Goal: Information Seeking & Learning: Learn about a topic

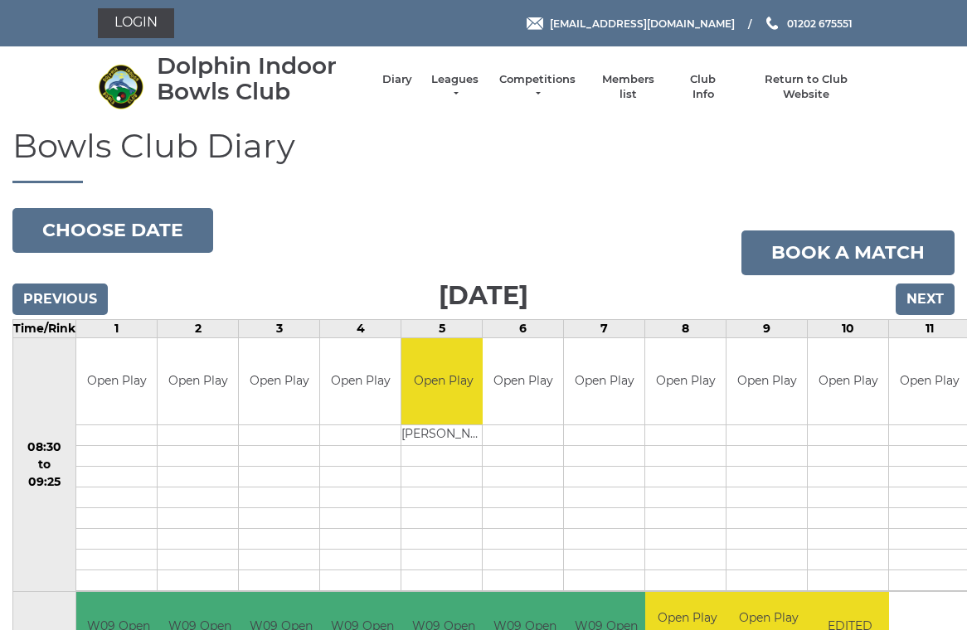
click at [532, 89] on link "Competitions" at bounding box center [538, 87] width 80 height 30
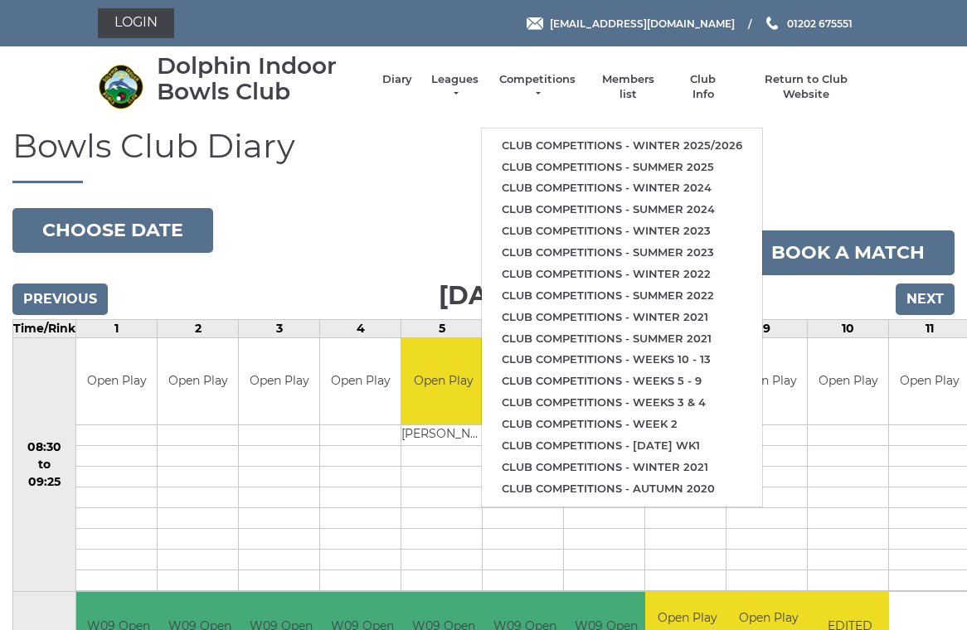
click at [718, 138] on link "Club competitions - Winter 2025/2026" at bounding box center [622, 146] width 280 height 22
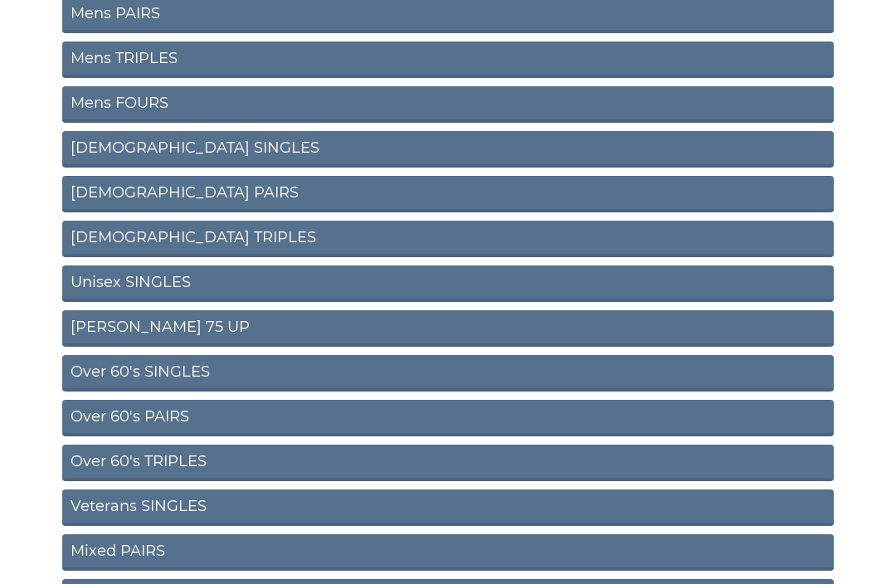
scroll to position [276, 0]
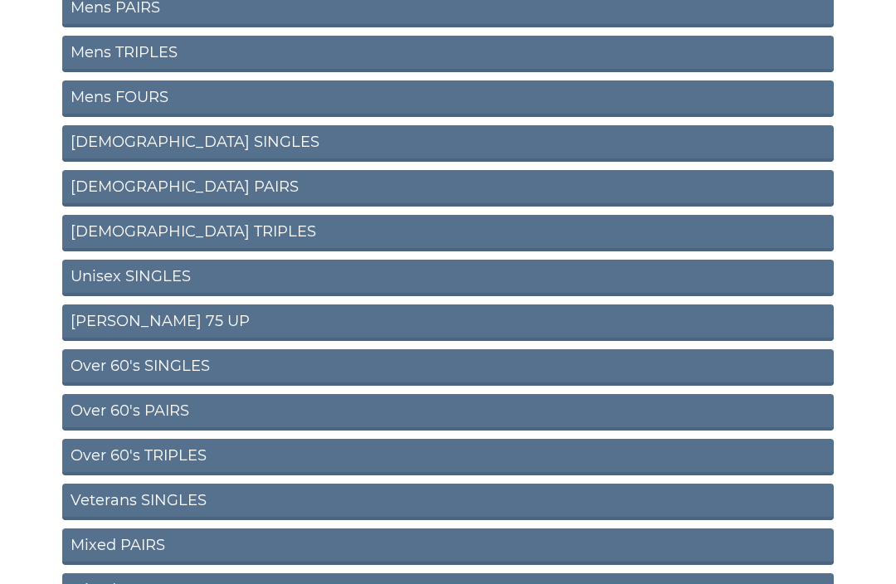
click at [166, 496] on link "Veterans SINGLES" at bounding box center [448, 502] width 772 height 37
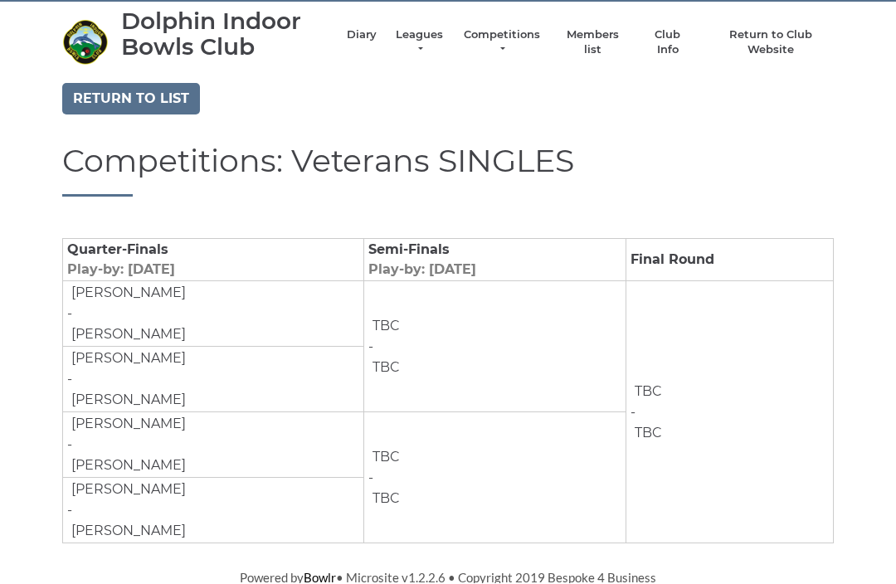
scroll to position [46, 0]
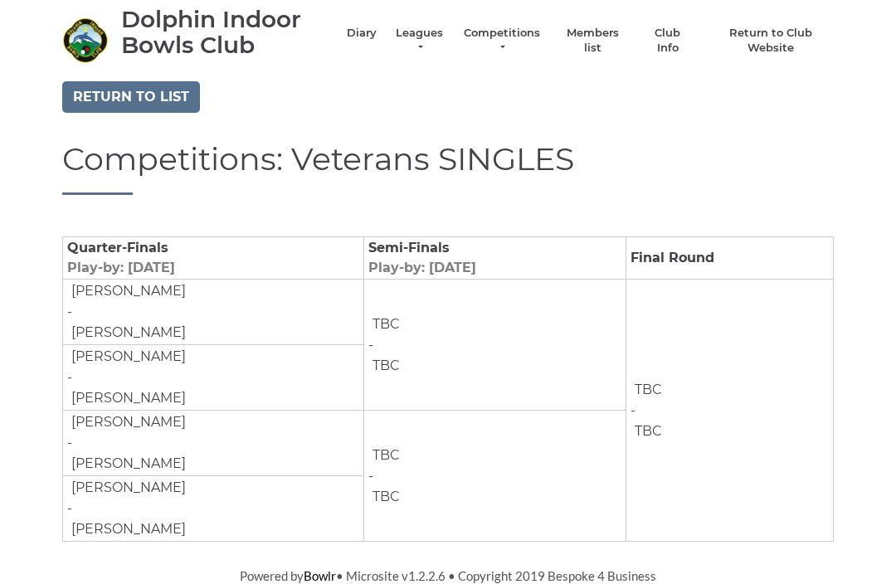
click at [137, 93] on link "Return to list" at bounding box center [131, 98] width 138 height 32
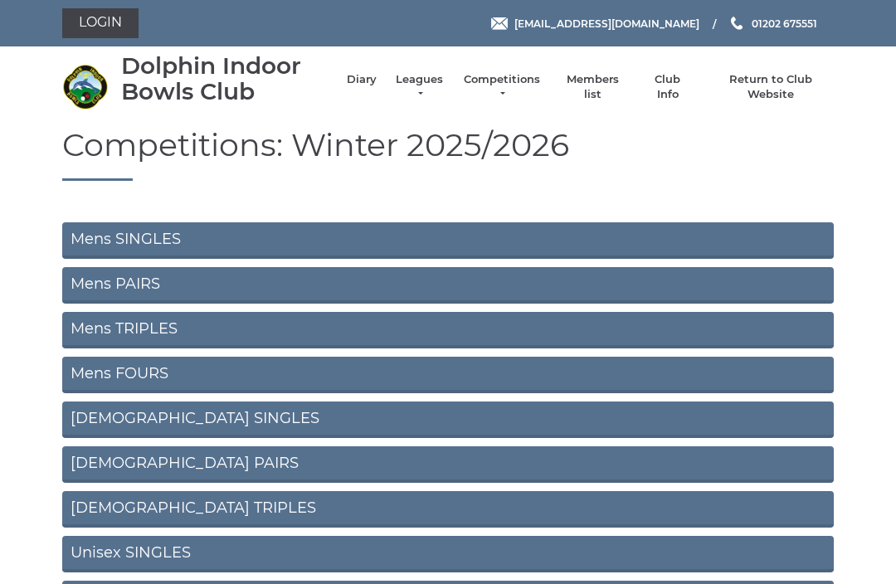
click at [154, 236] on link "Mens SINGLES" at bounding box center [448, 240] width 772 height 37
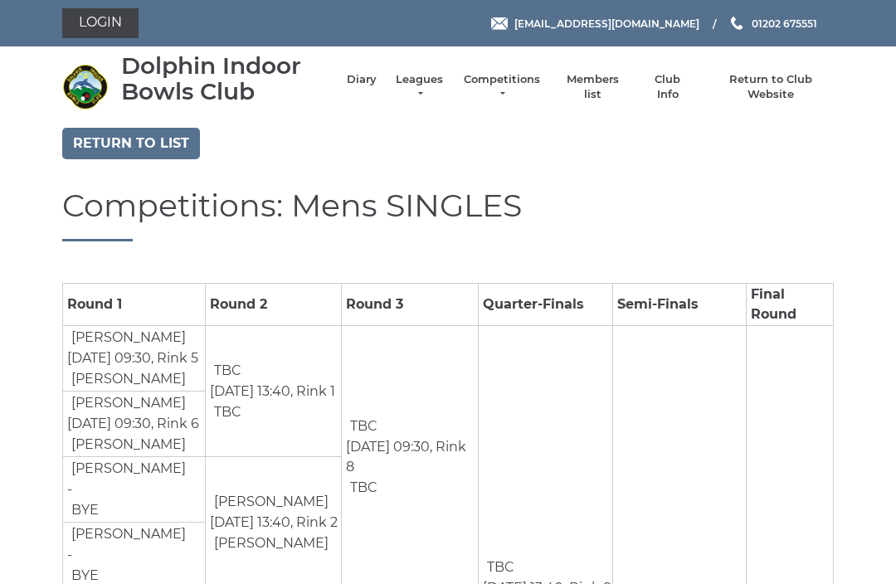
click at [133, 144] on link "Return to list" at bounding box center [131, 144] width 138 height 32
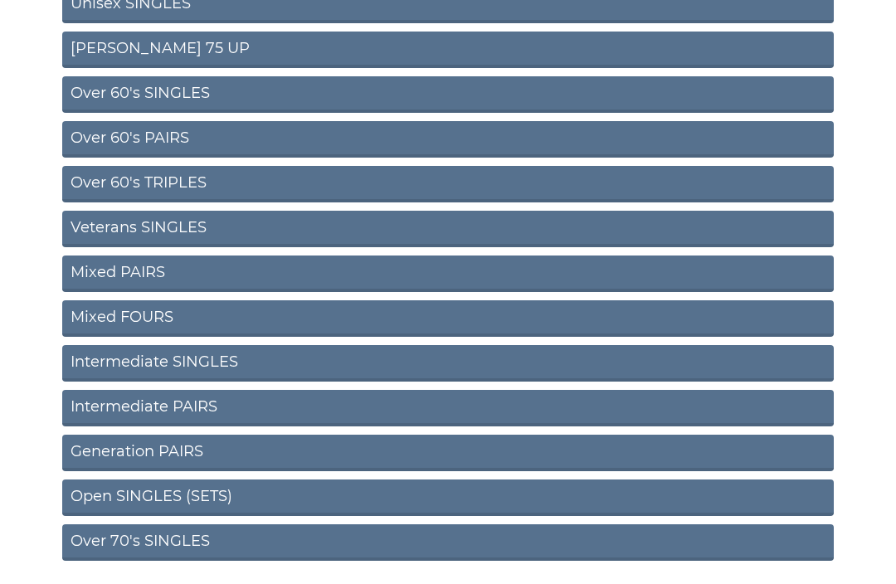
scroll to position [549, 0]
click at [153, 543] on link "Over 70's SINGLES" at bounding box center [448, 542] width 772 height 37
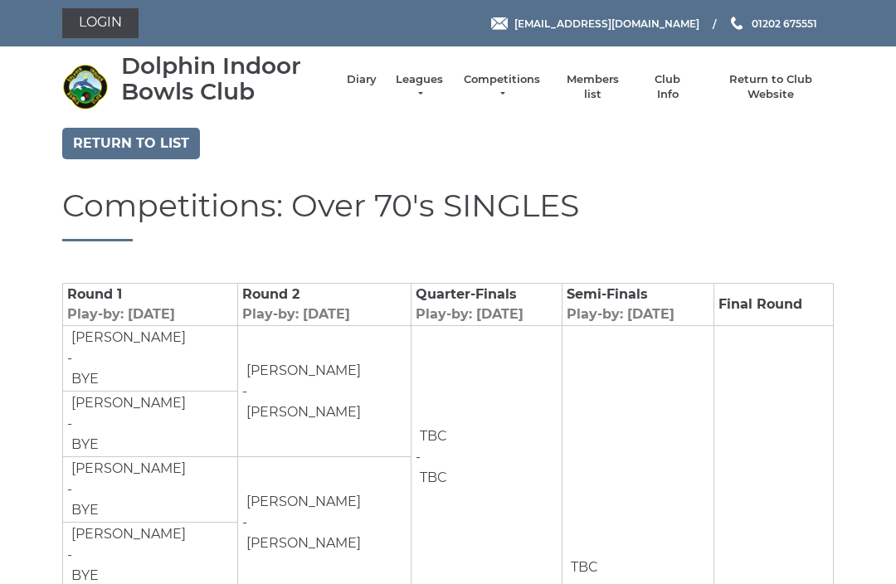
click at [130, 142] on link "Return to list" at bounding box center [131, 144] width 138 height 32
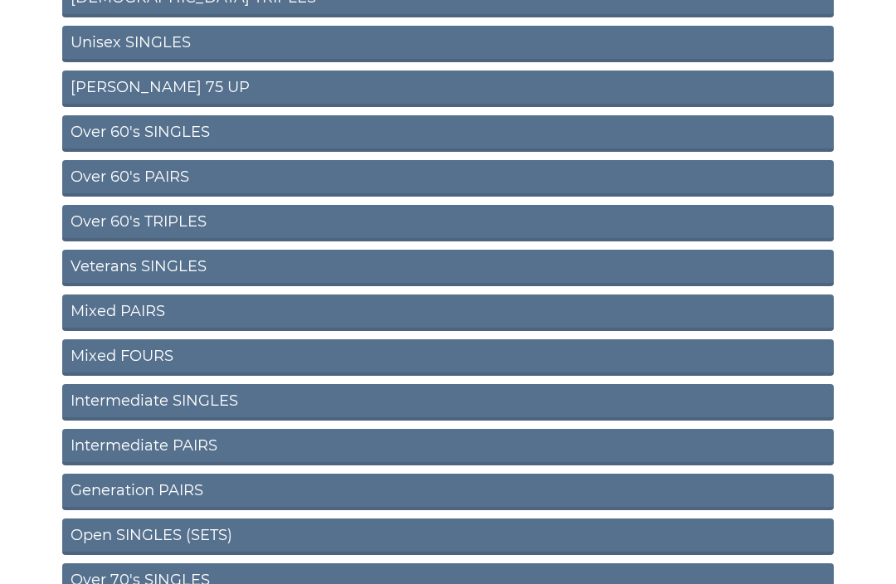
scroll to position [510, 0]
click at [183, 533] on link "Open SINGLES (SETS)" at bounding box center [448, 536] width 772 height 37
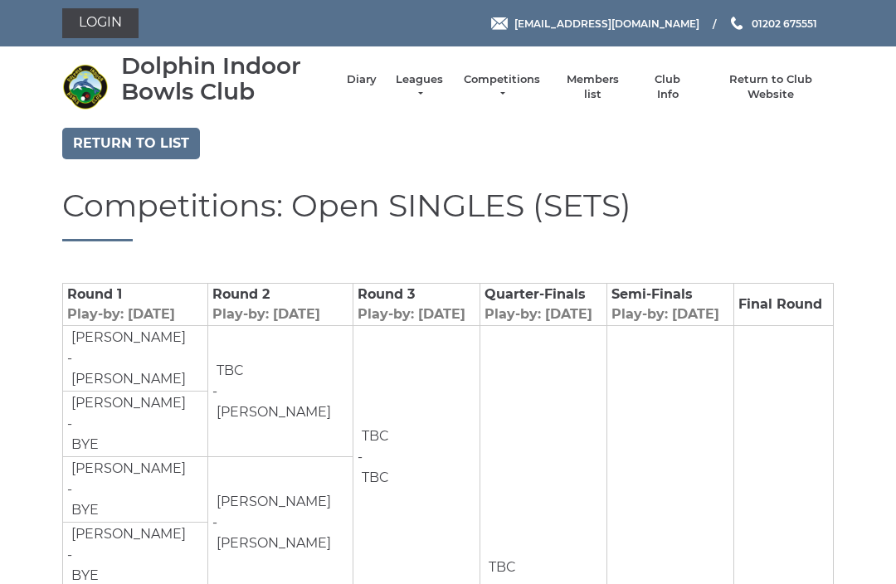
click at [100, 31] on link "Login" at bounding box center [100, 23] width 76 height 30
click at [142, 135] on link "Return to list" at bounding box center [131, 144] width 138 height 32
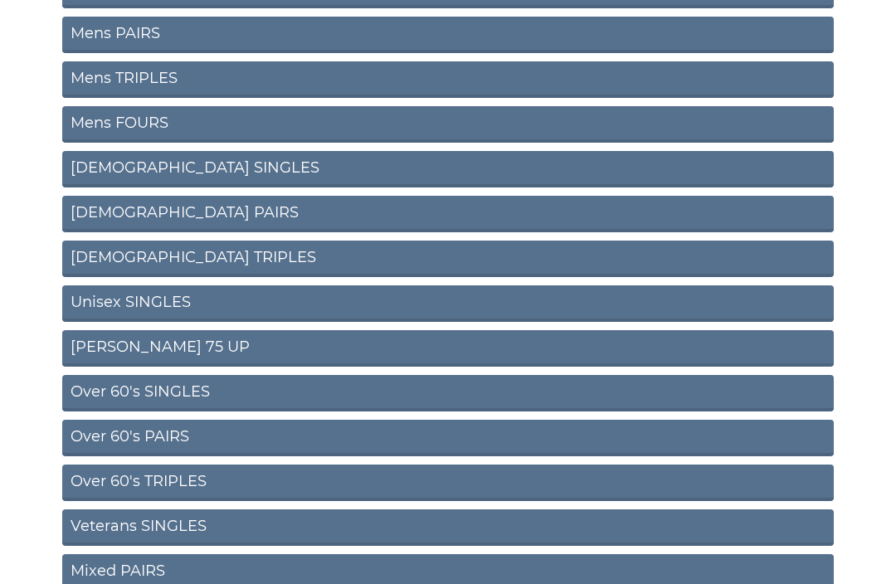
scroll to position [251, 0]
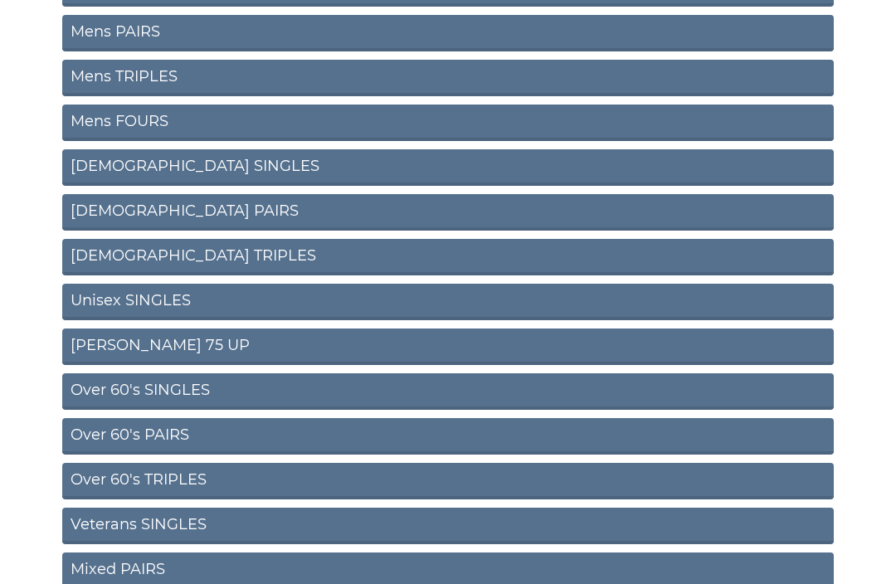
click at [166, 387] on link "Over 60's SINGLES" at bounding box center [448, 392] width 772 height 37
